Goal: Check status

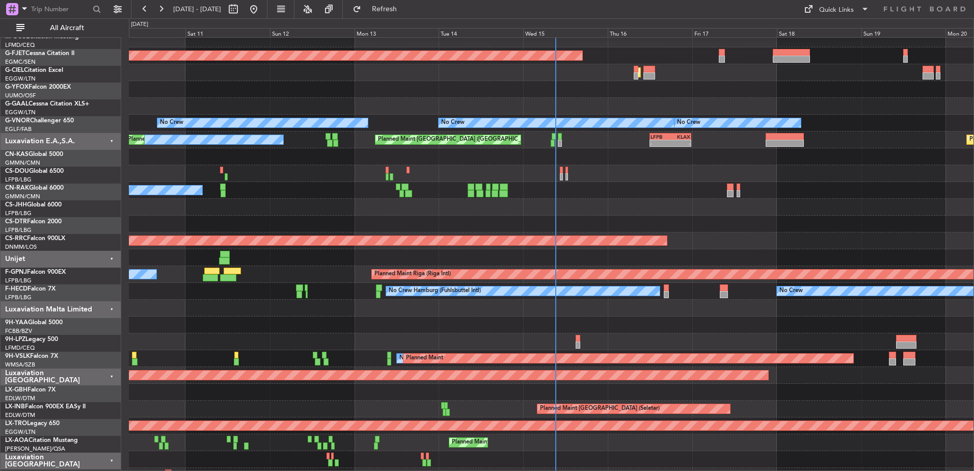
scroll to position [713, 0]
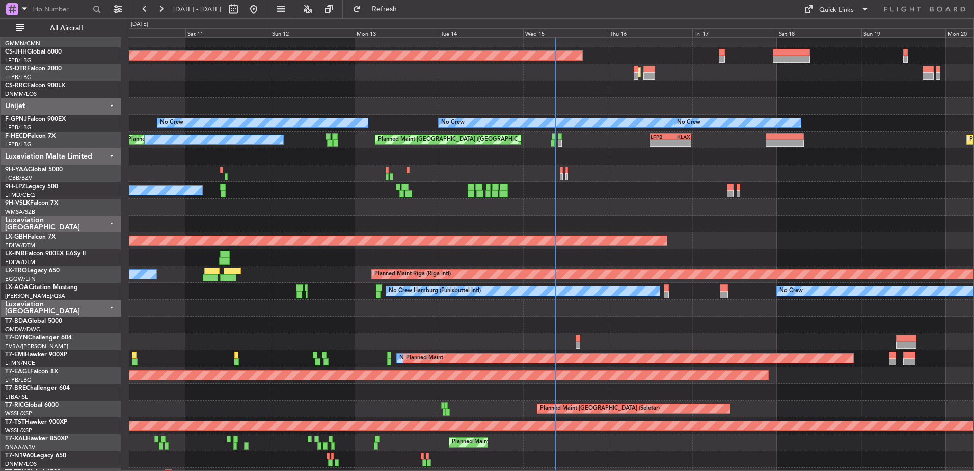
click at [517, 176] on div at bounding box center [551, 173] width 845 height 17
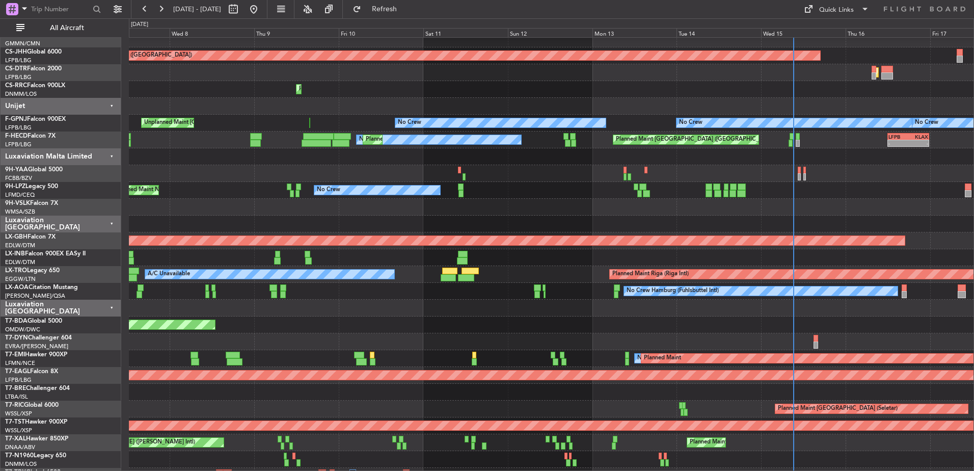
click at [550, 173] on div at bounding box center [551, 173] width 845 height 17
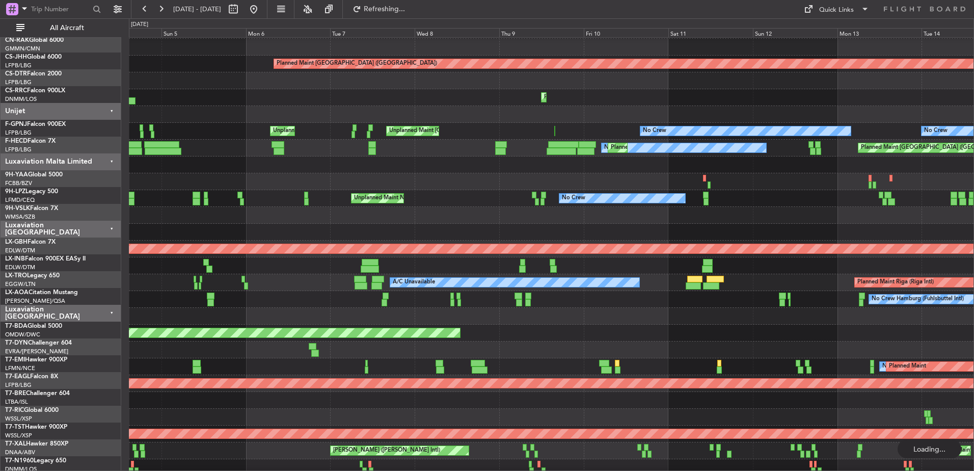
scroll to position [705, 0]
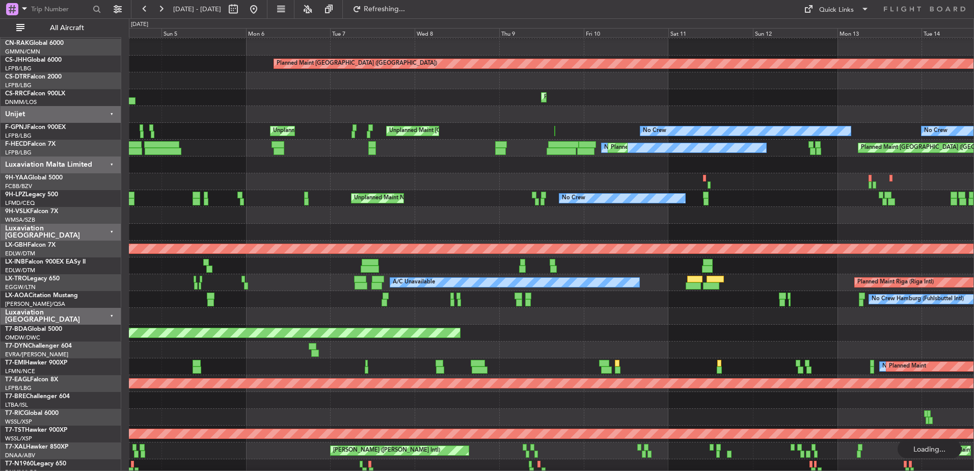
click at [335, 179] on div at bounding box center [551, 181] width 845 height 17
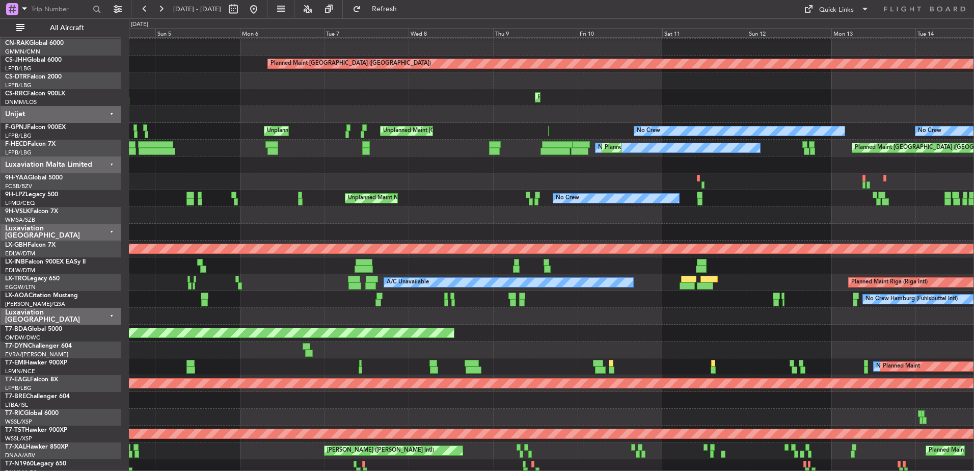
click at [273, 224] on div at bounding box center [551, 215] width 845 height 17
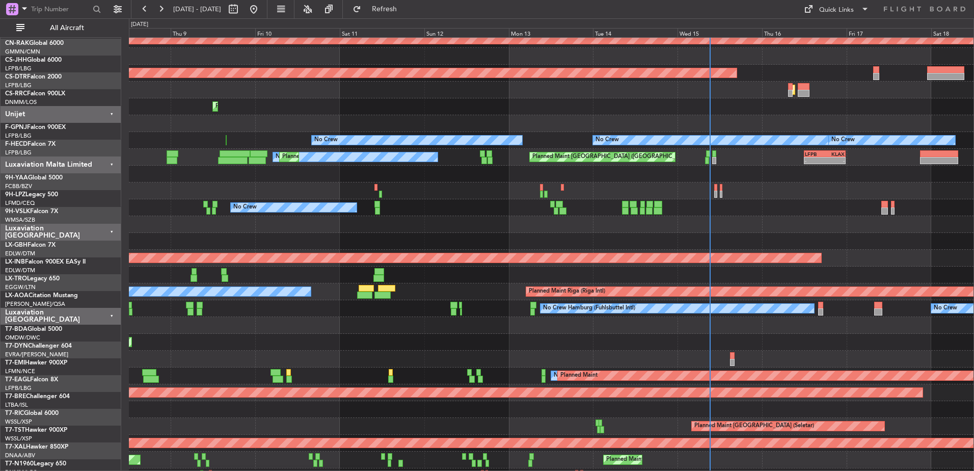
scroll to position [696, 0]
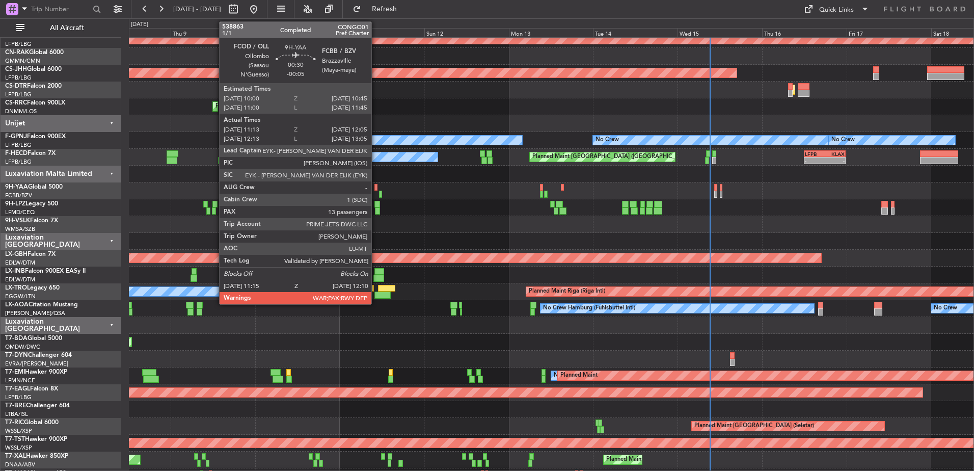
click at [376, 186] on div at bounding box center [375, 187] width 3 height 7
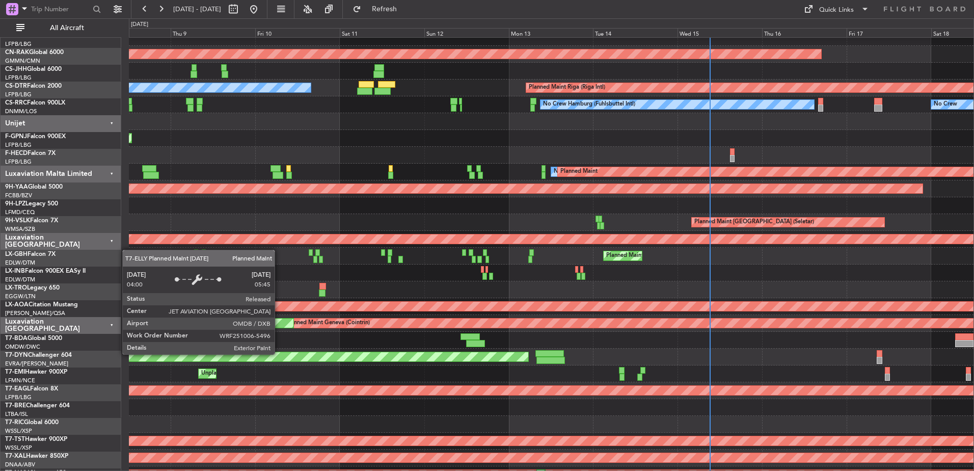
scroll to position [900, 0]
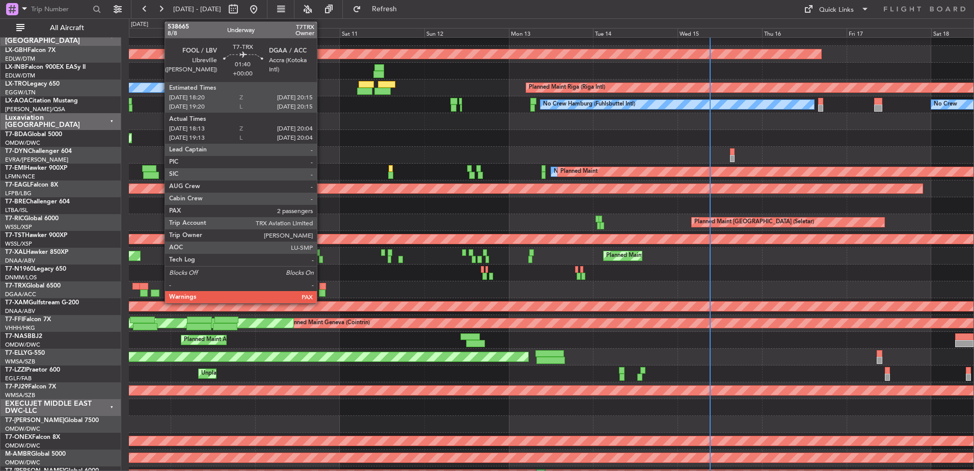
click at [321, 284] on div at bounding box center [322, 286] width 7 height 7
click at [326, 285] on div at bounding box center [322, 286] width 7 height 7
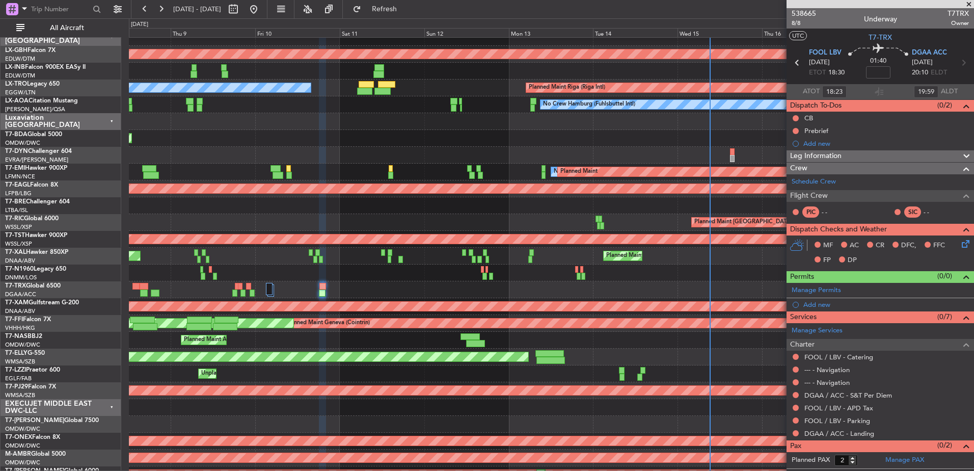
click at [363, 280] on div at bounding box center [551, 272] width 845 height 17
drag, startPoint x: 968, startPoint y: 7, endPoint x: 914, endPoint y: 0, distance: 54.4
click at [966, 6] on span at bounding box center [969, 4] width 10 height 9
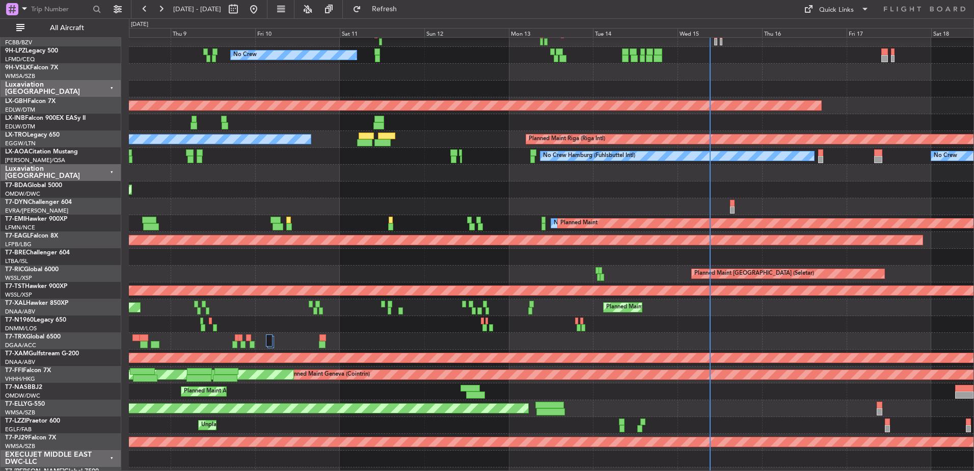
scroll to position [747, 0]
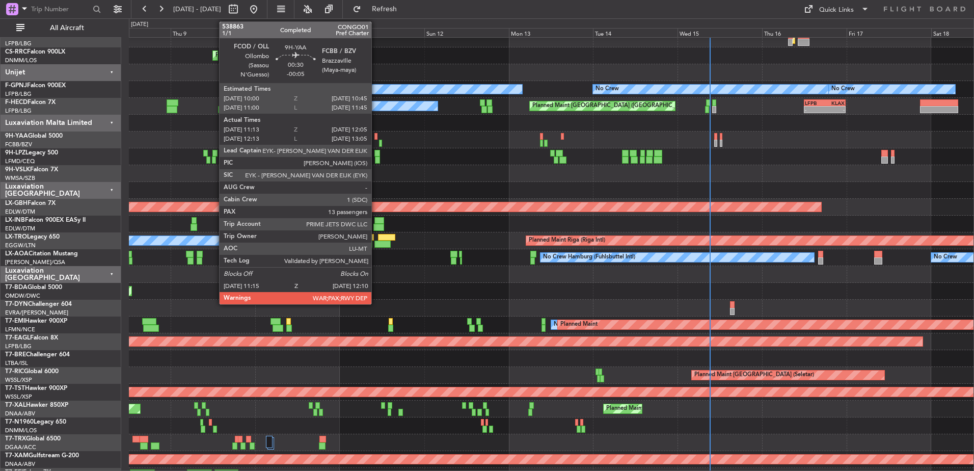
click at [376, 134] on div at bounding box center [375, 136] width 3 height 7
